Goal: Go to known website: Go to known website

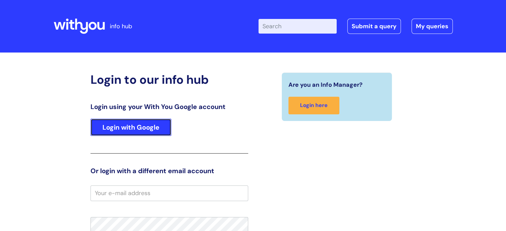
click at [111, 129] on link "Login with Google" at bounding box center [131, 127] width 81 height 17
